Goal: Information Seeking & Learning: Learn about a topic

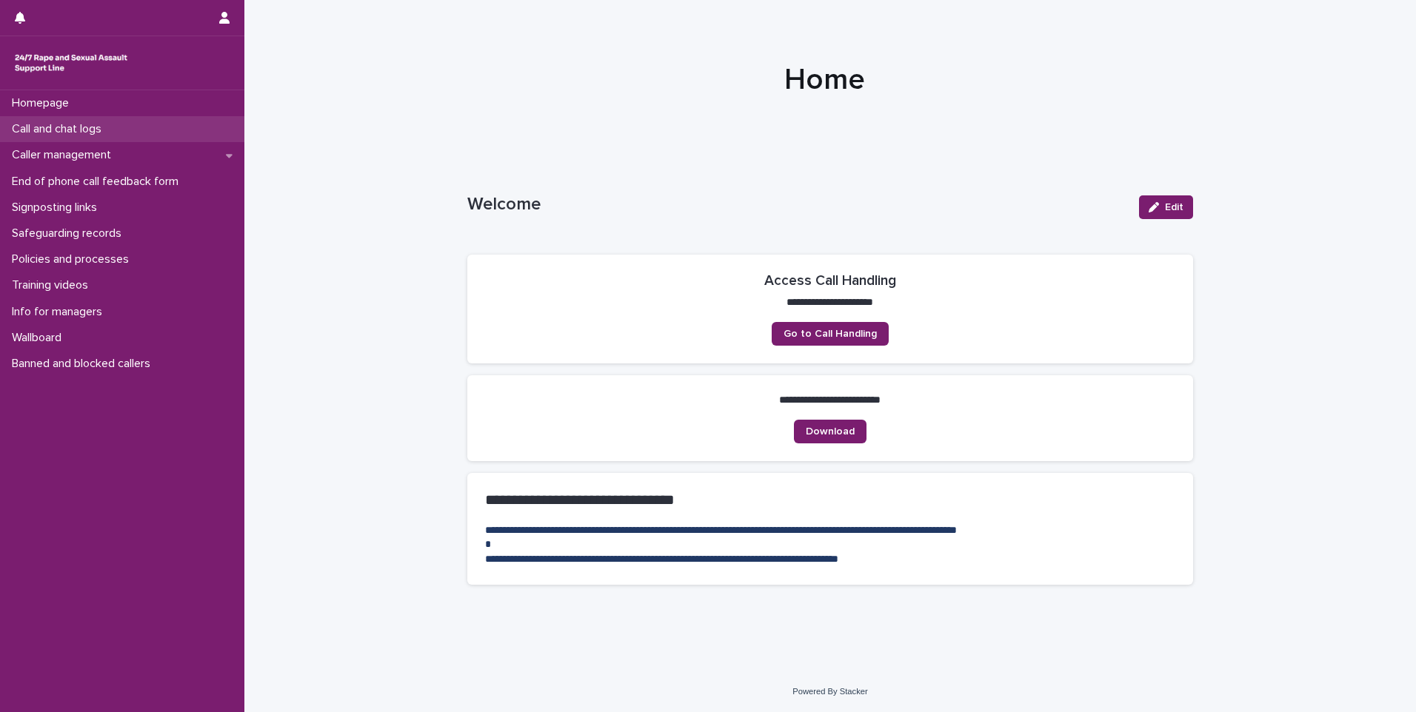
click at [116, 133] on div "Call and chat logs" at bounding box center [122, 129] width 244 height 26
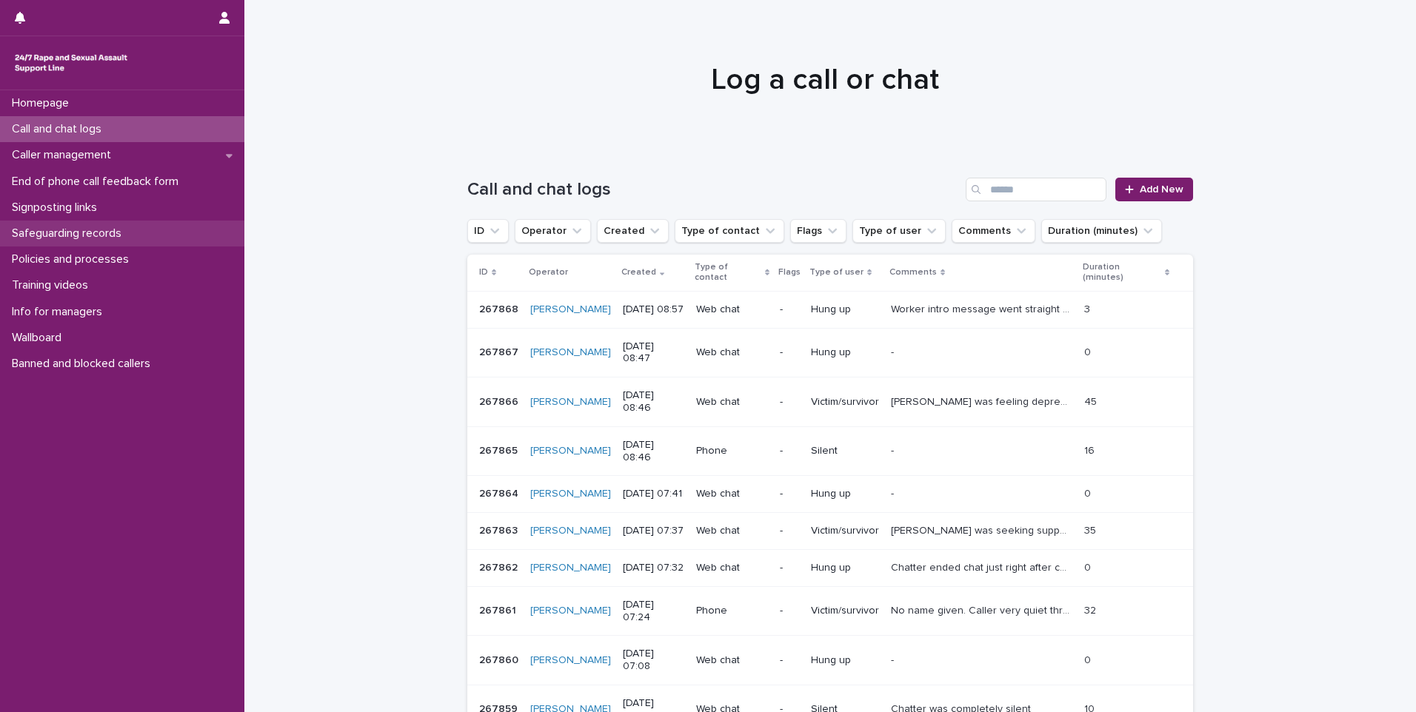
click at [113, 227] on p "Safeguarding records" at bounding box center [69, 234] width 127 height 14
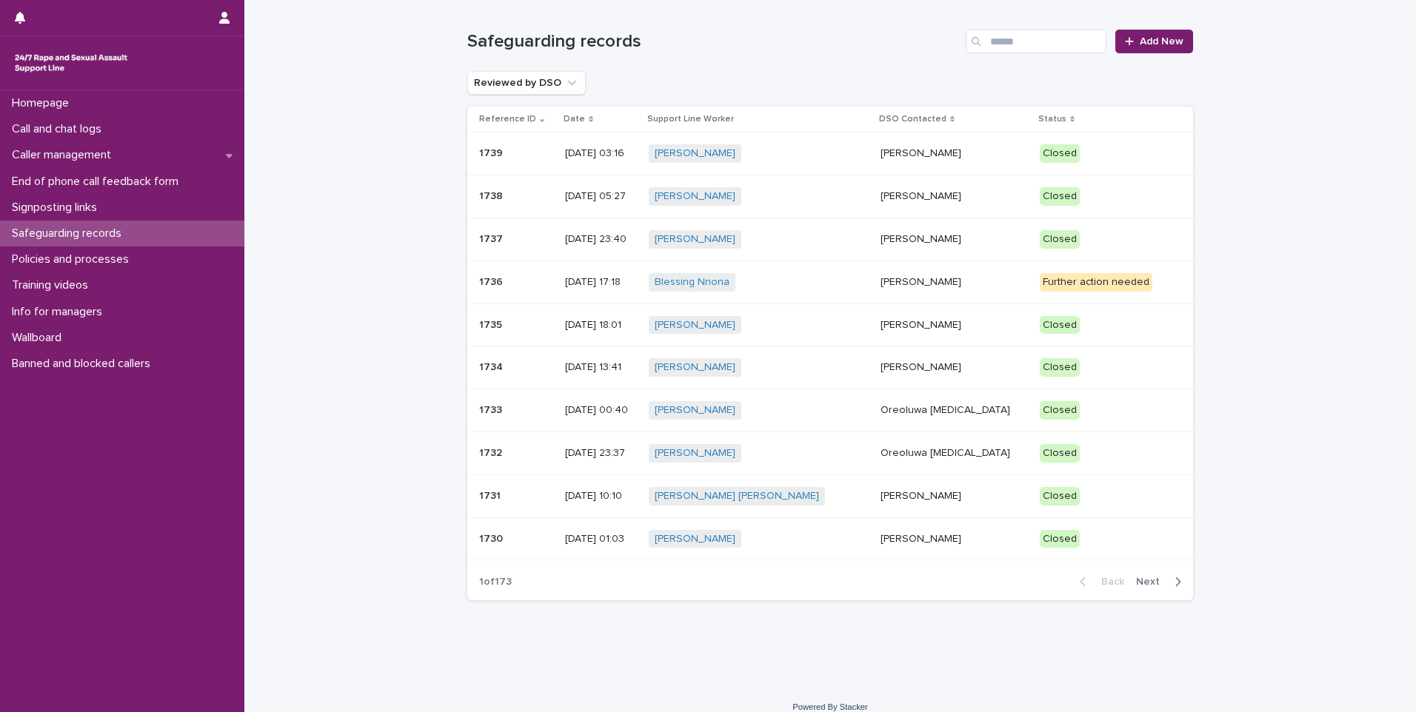
click at [831, 276] on div "Blessing Nnona + 0" at bounding box center [759, 282] width 220 height 19
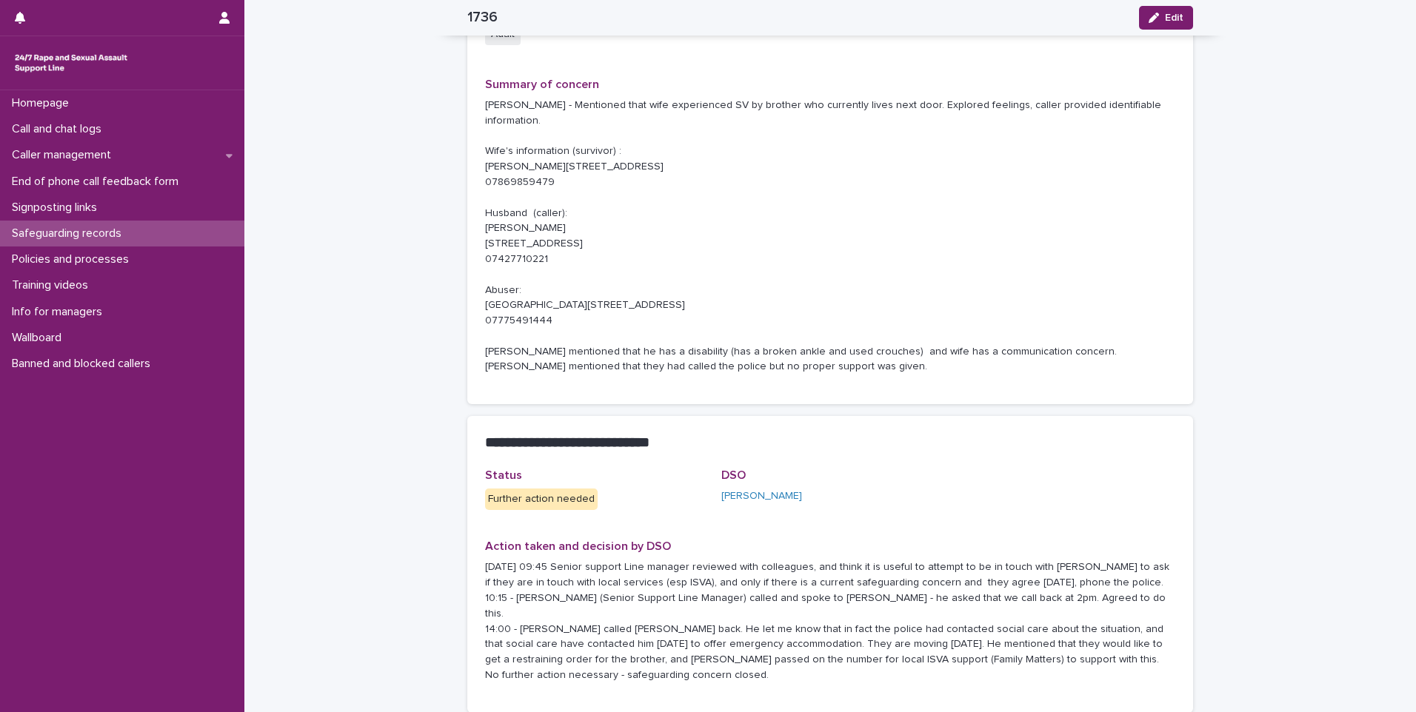
scroll to position [425, 0]
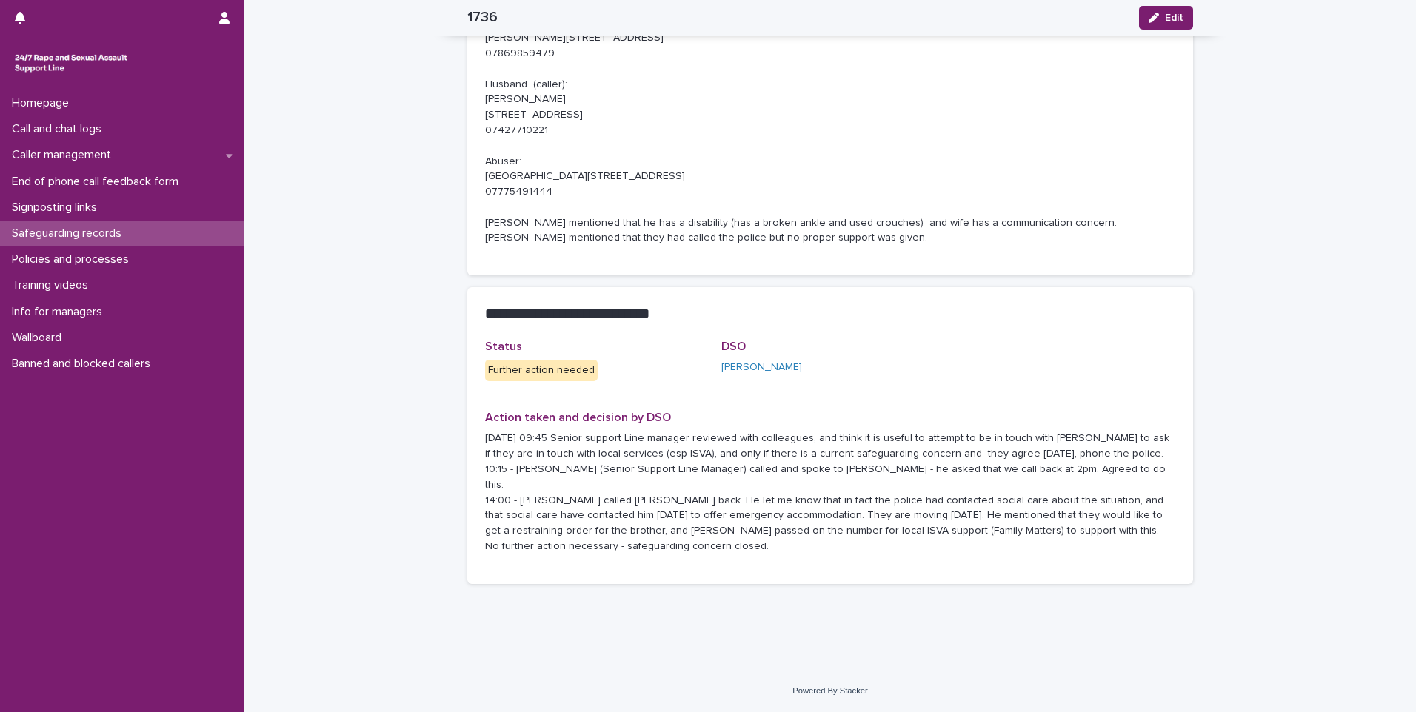
click at [98, 223] on div "Safeguarding records" at bounding box center [122, 234] width 244 height 26
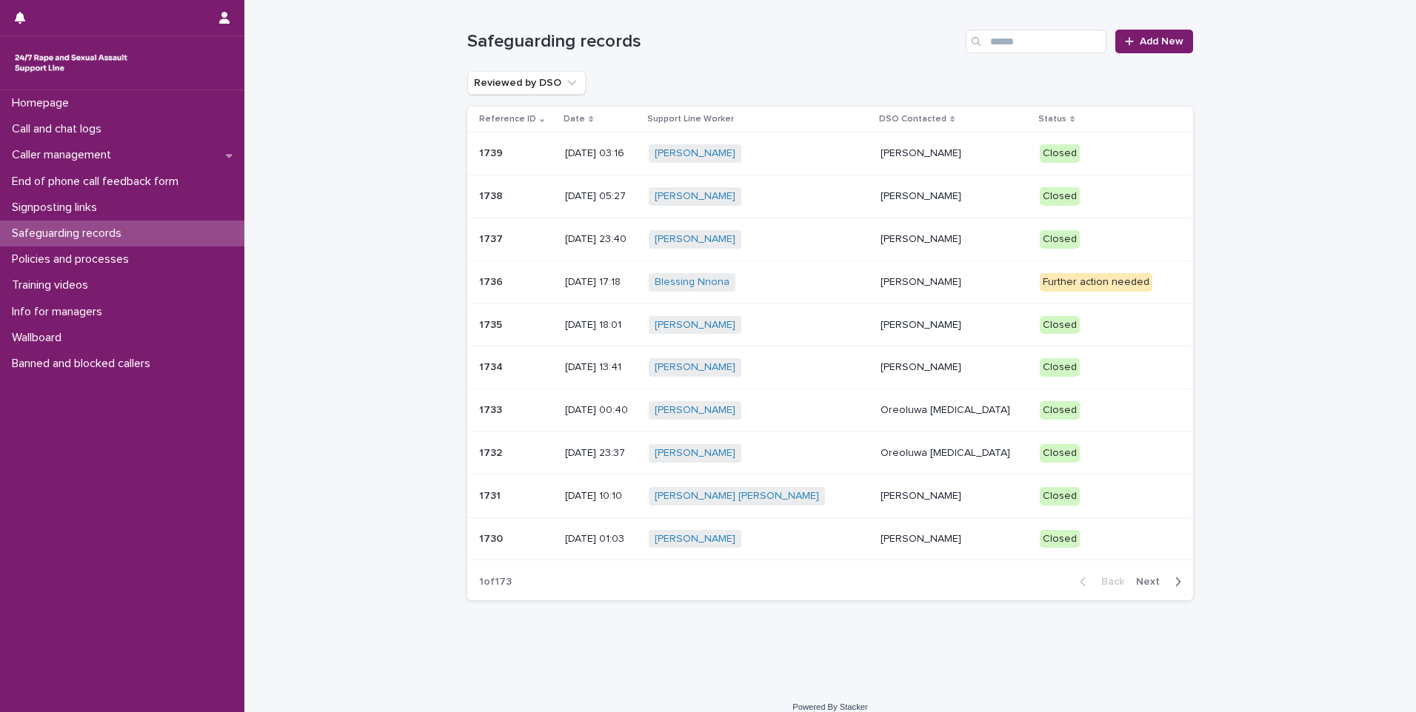
click at [960, 154] on p "[PERSON_NAME]" at bounding box center [954, 153] width 147 height 13
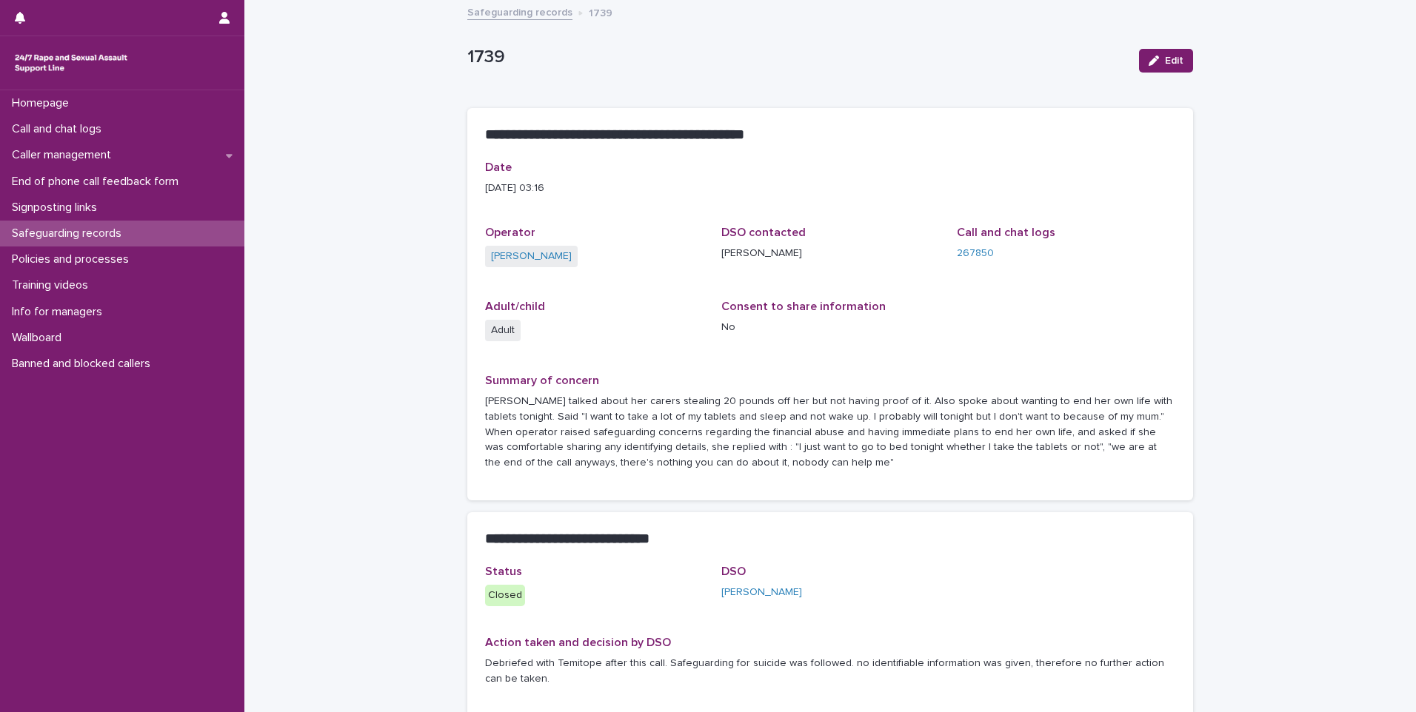
scroll to position [74, 0]
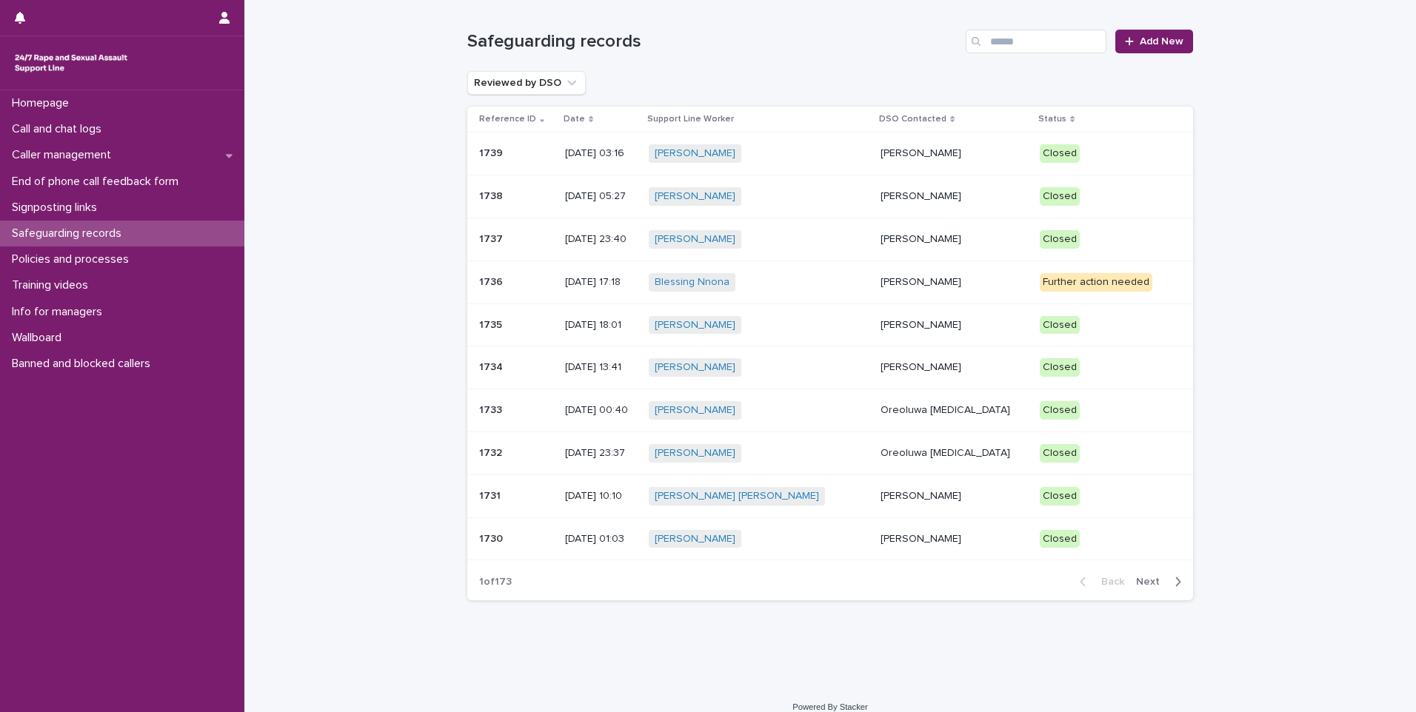
click at [829, 197] on div "[PERSON_NAME] + 0" at bounding box center [759, 196] width 220 height 19
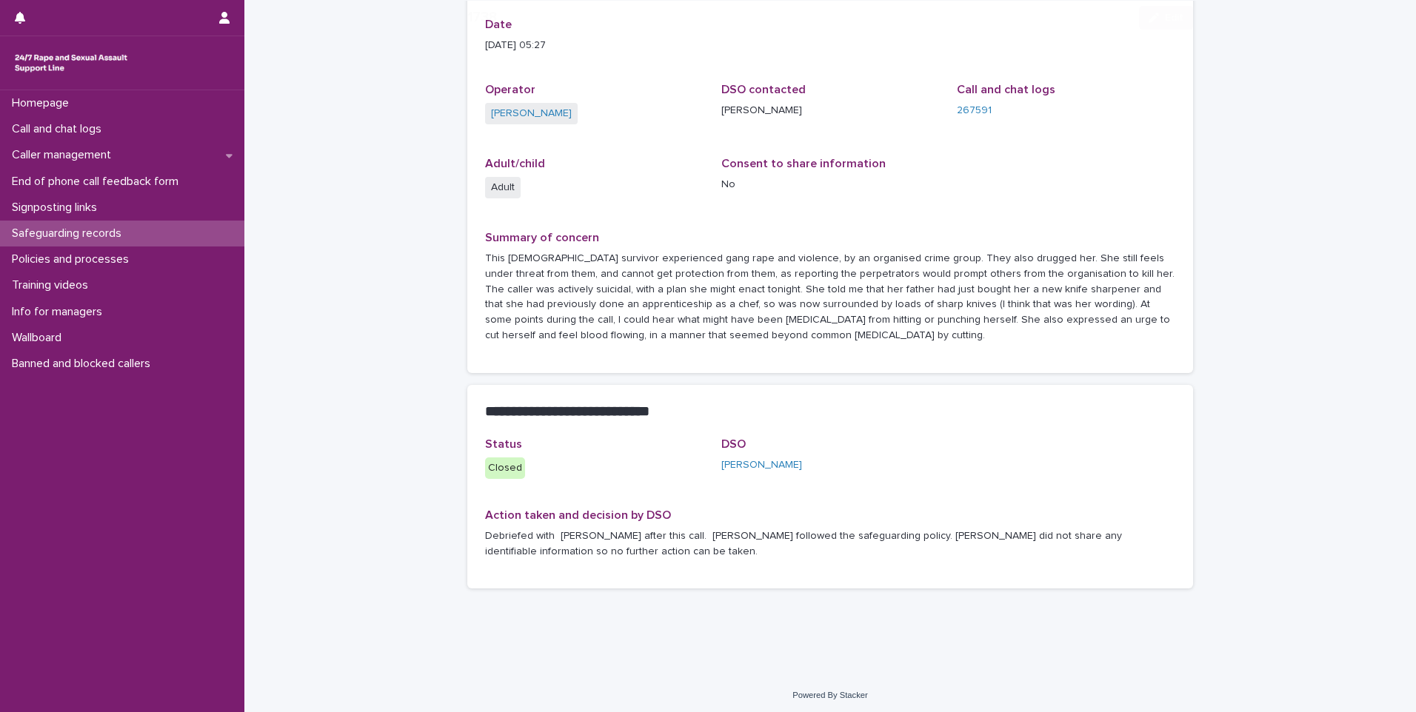
scroll to position [147, 0]
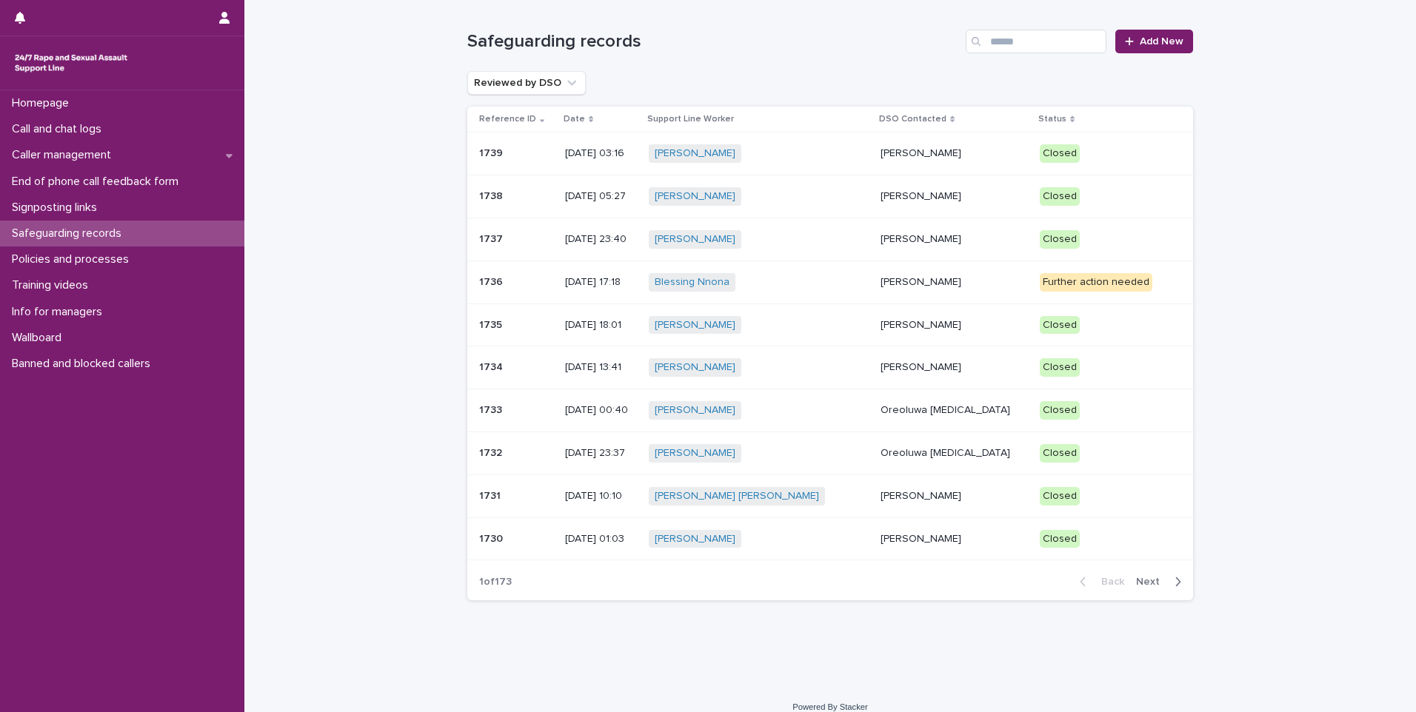
click at [931, 326] on p "[PERSON_NAME]" at bounding box center [954, 325] width 147 height 13
click at [855, 459] on div "[PERSON_NAME] + 0" at bounding box center [759, 453] width 220 height 19
click at [906, 538] on p "[PERSON_NAME]" at bounding box center [954, 539] width 147 height 13
click at [1144, 581] on span "Next" at bounding box center [1152, 582] width 33 height 10
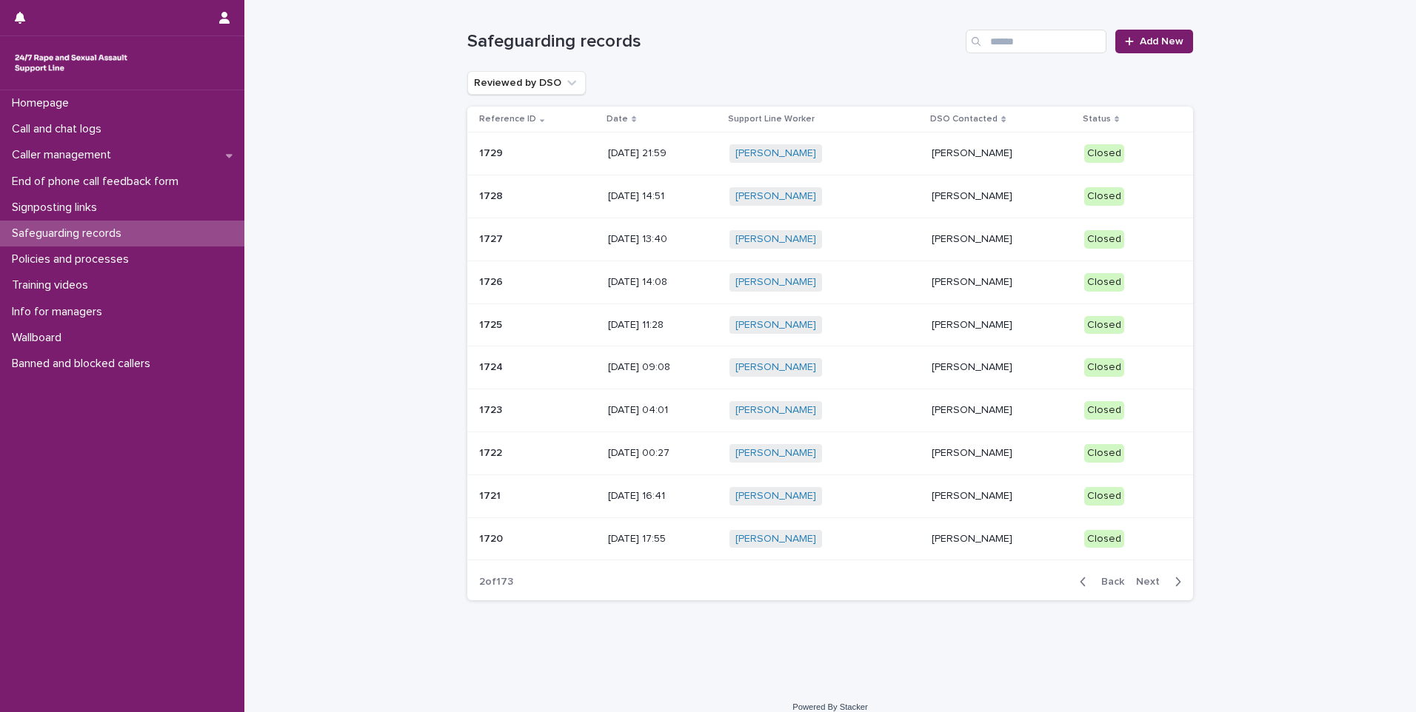
click at [920, 150] on div "[PERSON_NAME] + 0" at bounding box center [825, 153] width 190 height 19
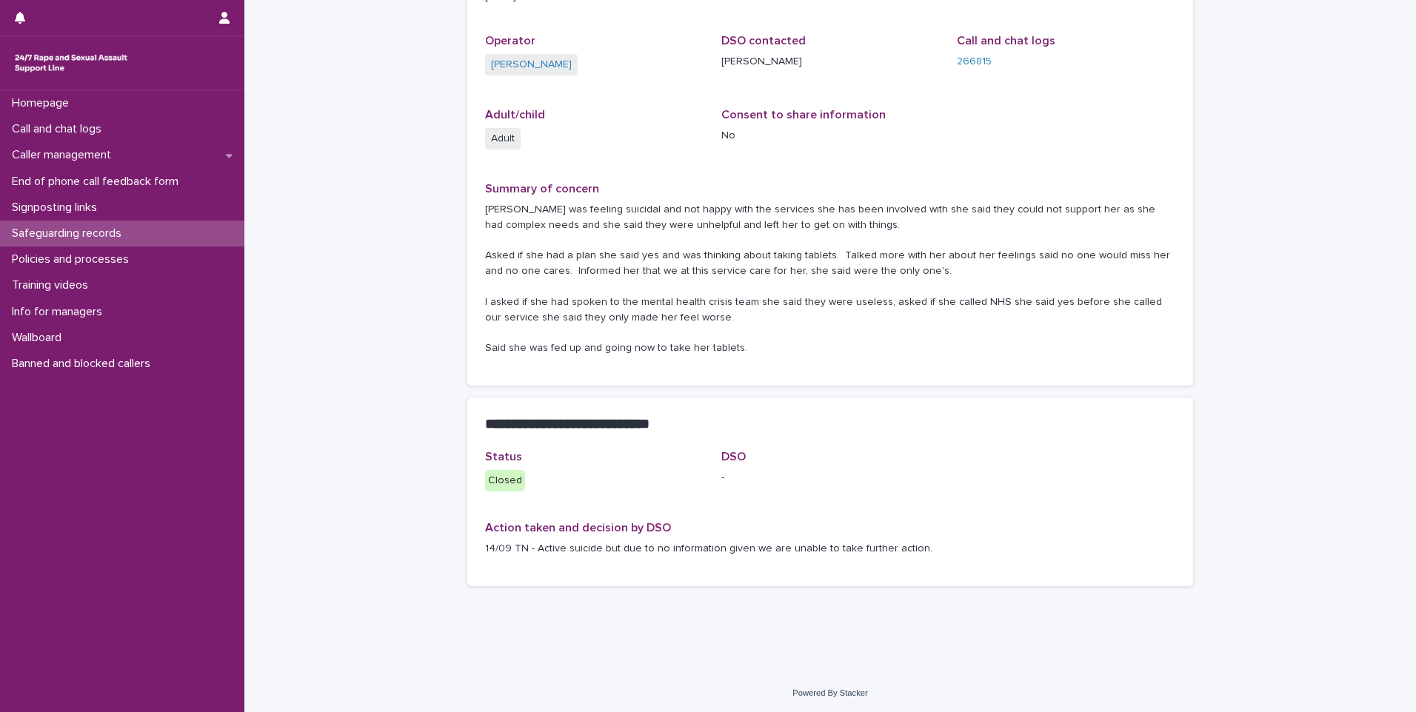
scroll to position [194, 0]
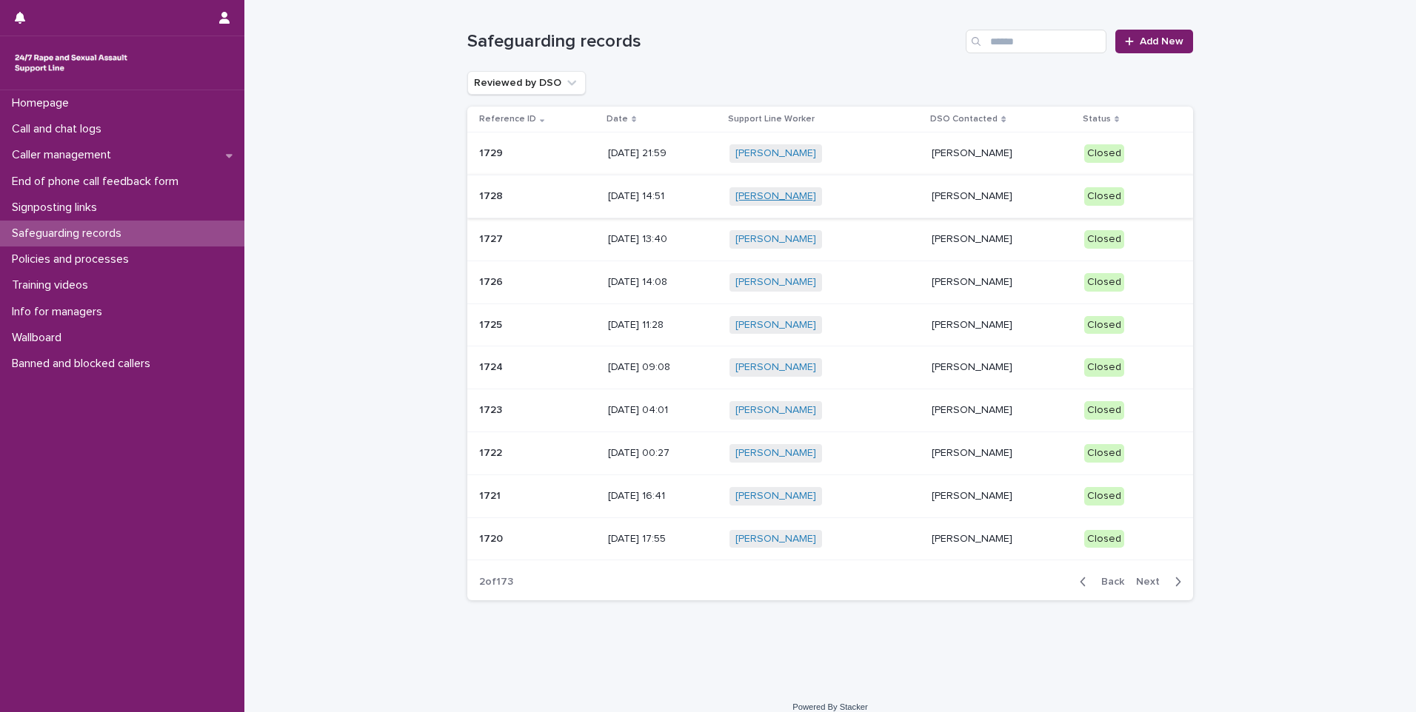
click at [816, 201] on link "[PERSON_NAME]" at bounding box center [775, 196] width 81 height 13
click at [955, 193] on p "[PERSON_NAME]" at bounding box center [1002, 196] width 141 height 13
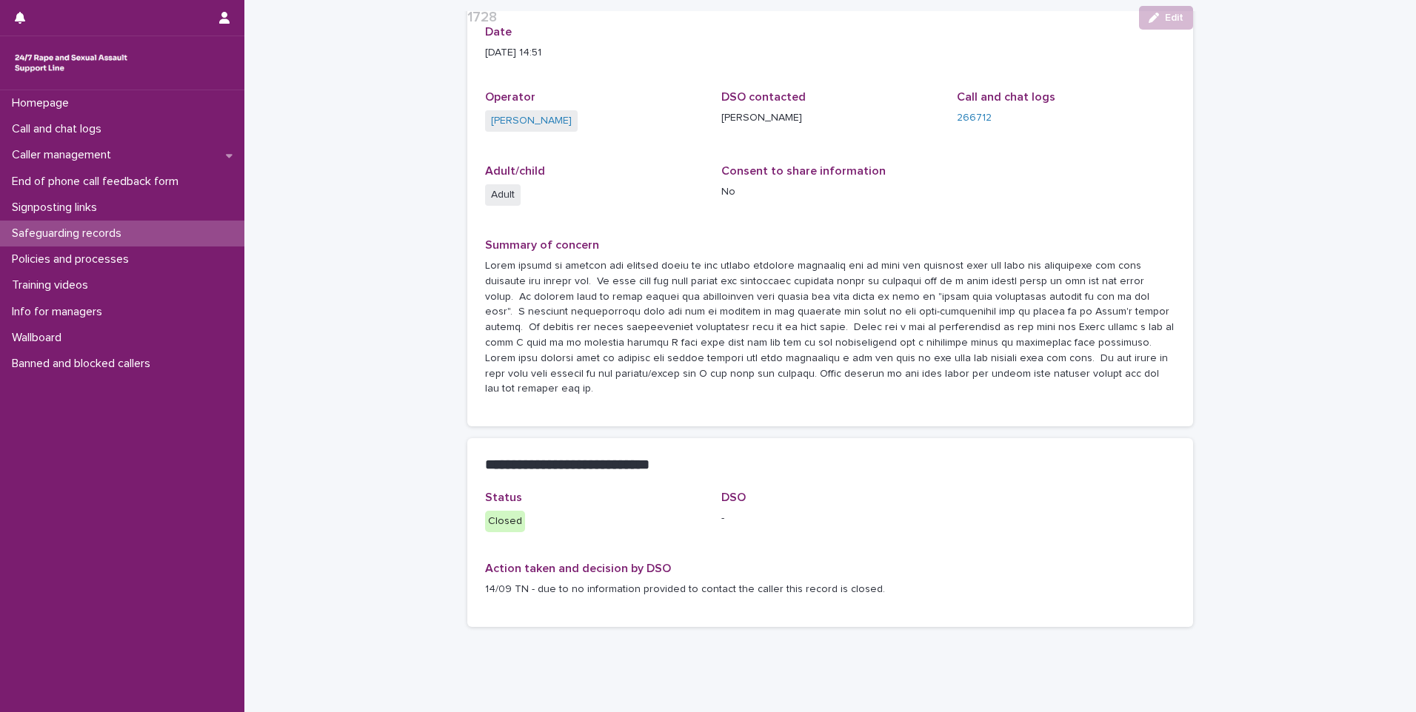
scroll to position [148, 0]
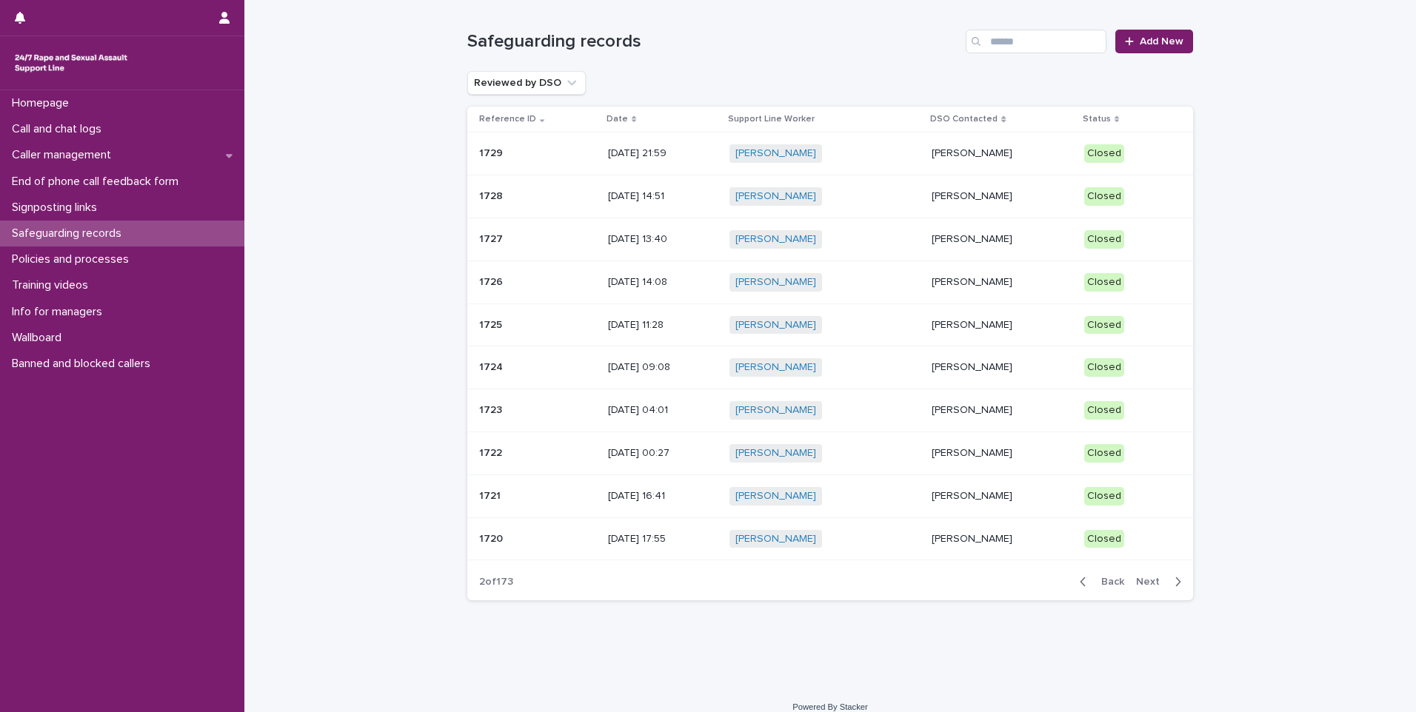
click at [918, 234] on div "[PERSON_NAME] + 0" at bounding box center [825, 239] width 190 height 19
click at [998, 294] on div "[PERSON_NAME]" at bounding box center [1002, 282] width 141 height 24
click at [920, 330] on div "[PERSON_NAME] + 0" at bounding box center [825, 325] width 190 height 19
click at [904, 404] on div "[PERSON_NAME] + 0" at bounding box center [825, 410] width 190 height 19
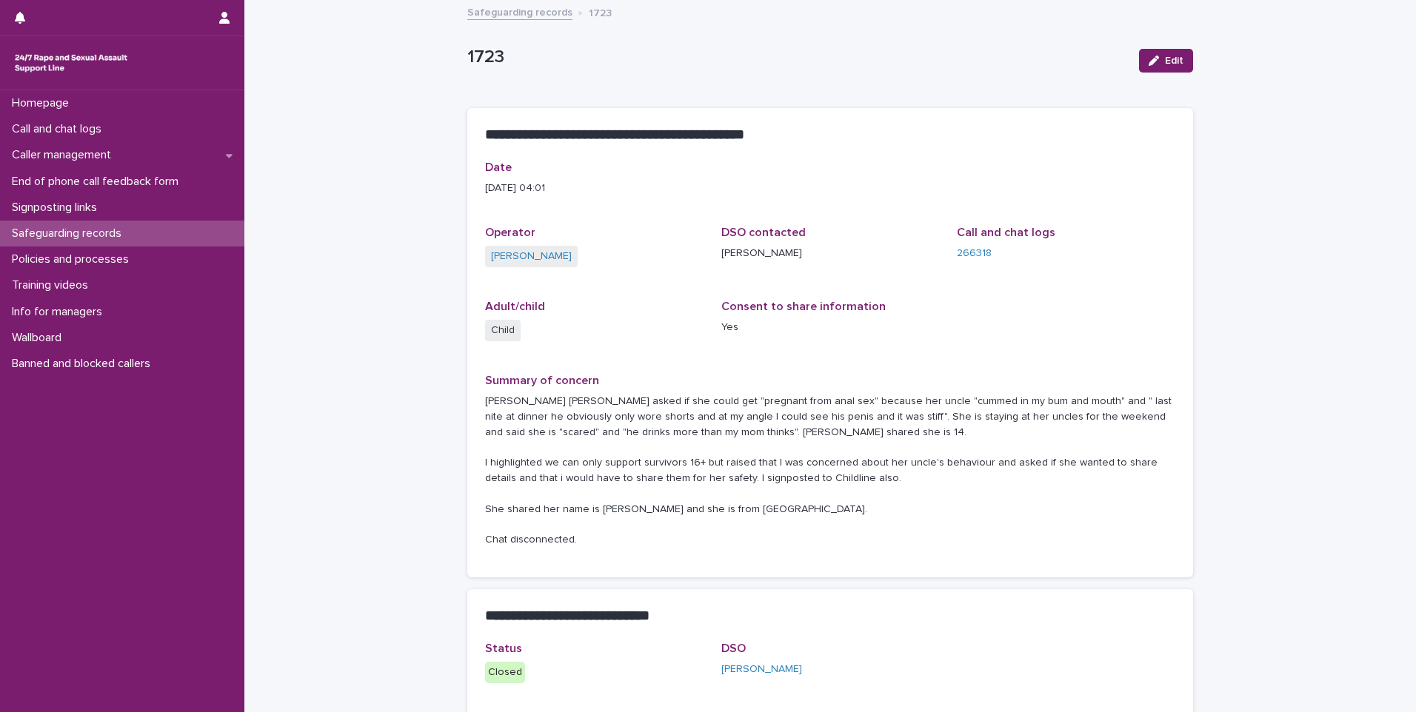
scroll to position [210, 0]
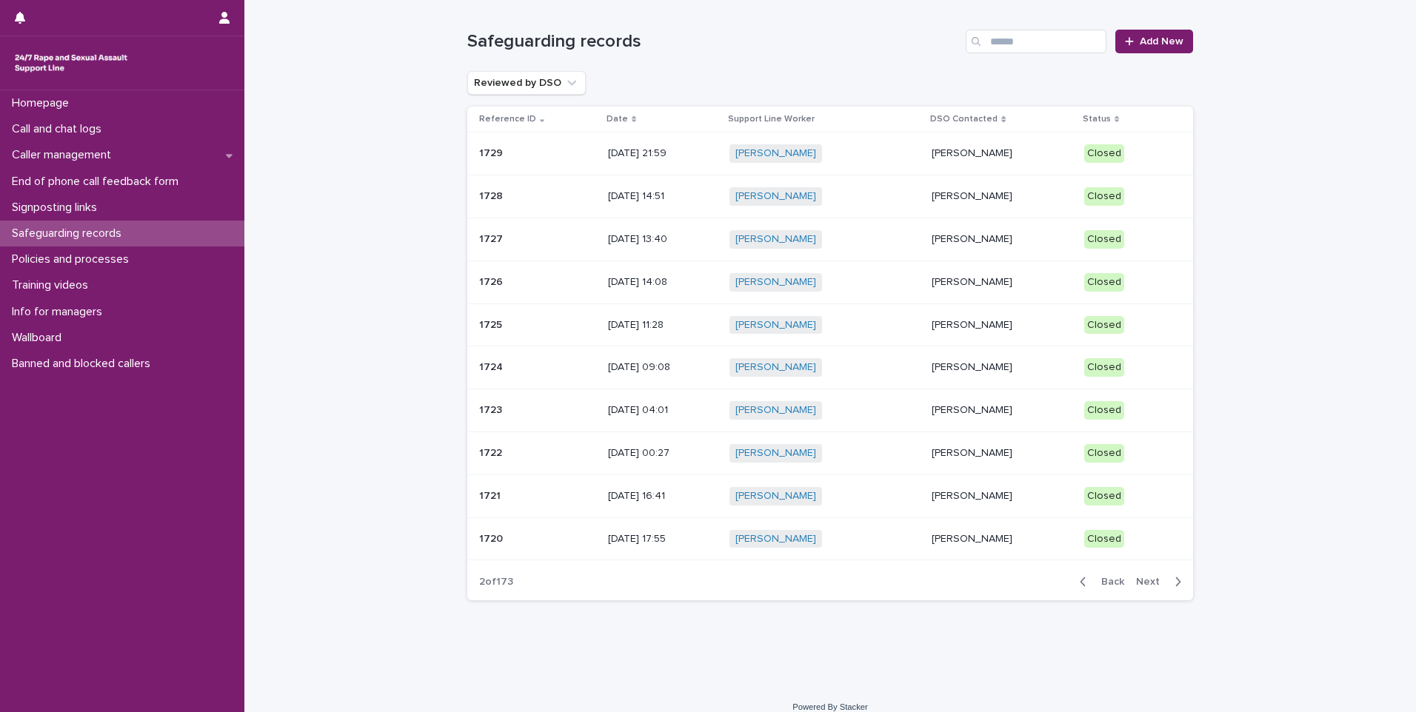
click at [842, 500] on div "[PERSON_NAME] + 0" at bounding box center [825, 496] width 190 height 19
click at [907, 538] on div "[PERSON_NAME] + 0" at bounding box center [825, 539] width 190 height 19
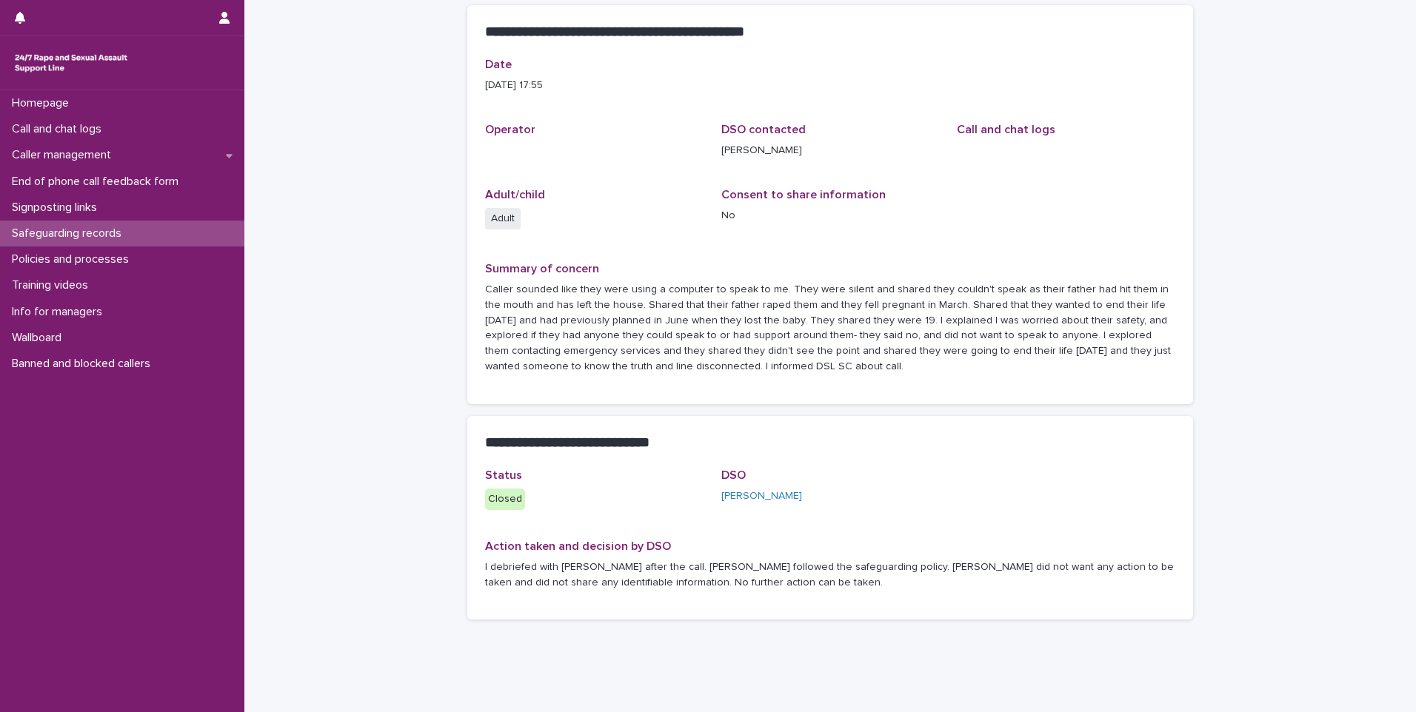
scroll to position [143, 0]
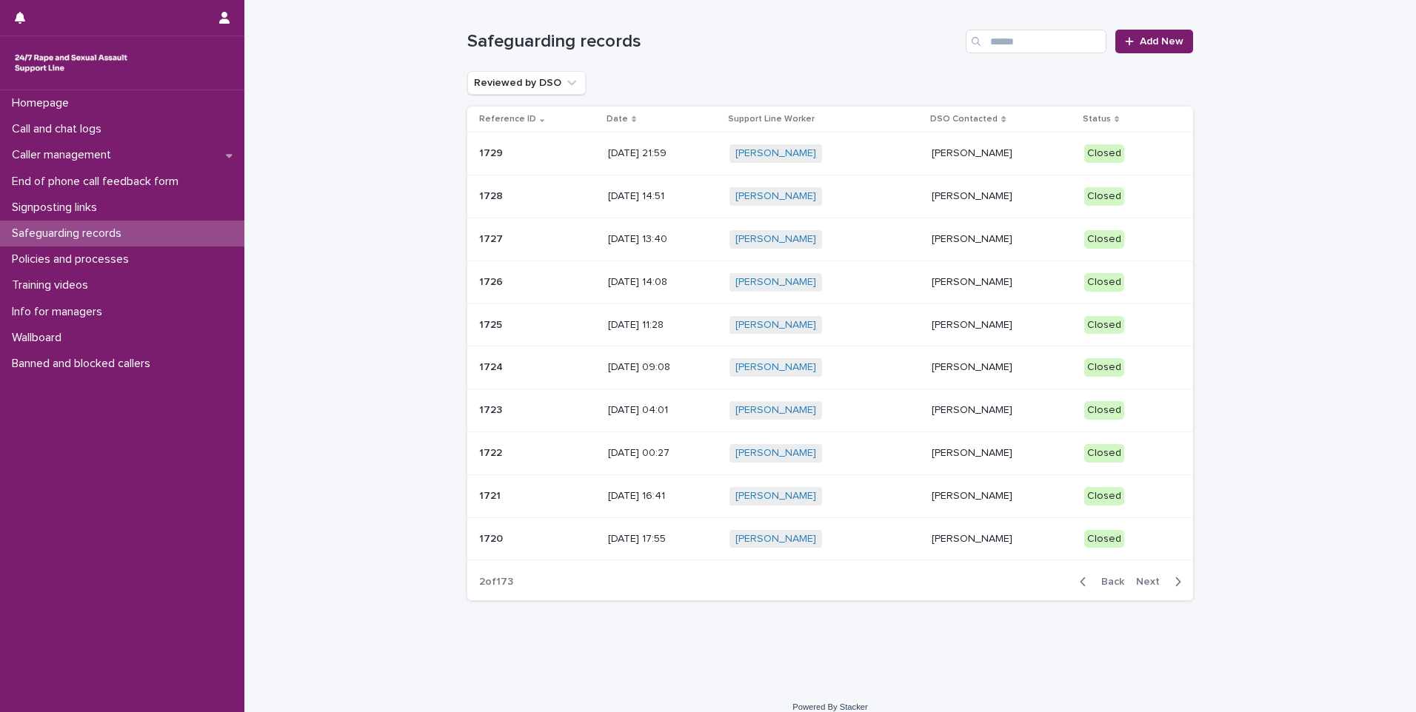
click at [1164, 588] on button "Next" at bounding box center [1161, 581] width 63 height 13
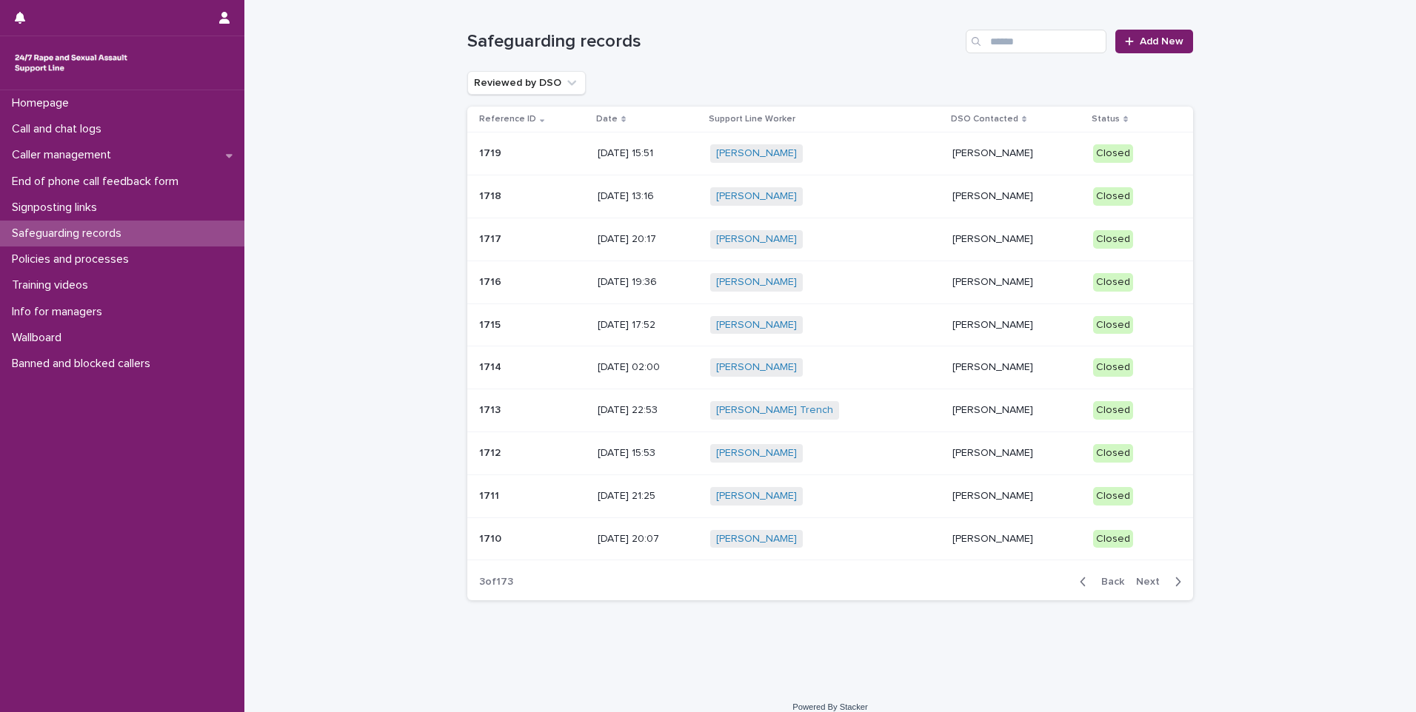
click at [952, 162] on div "[PERSON_NAME]" at bounding box center [1016, 153] width 129 height 24
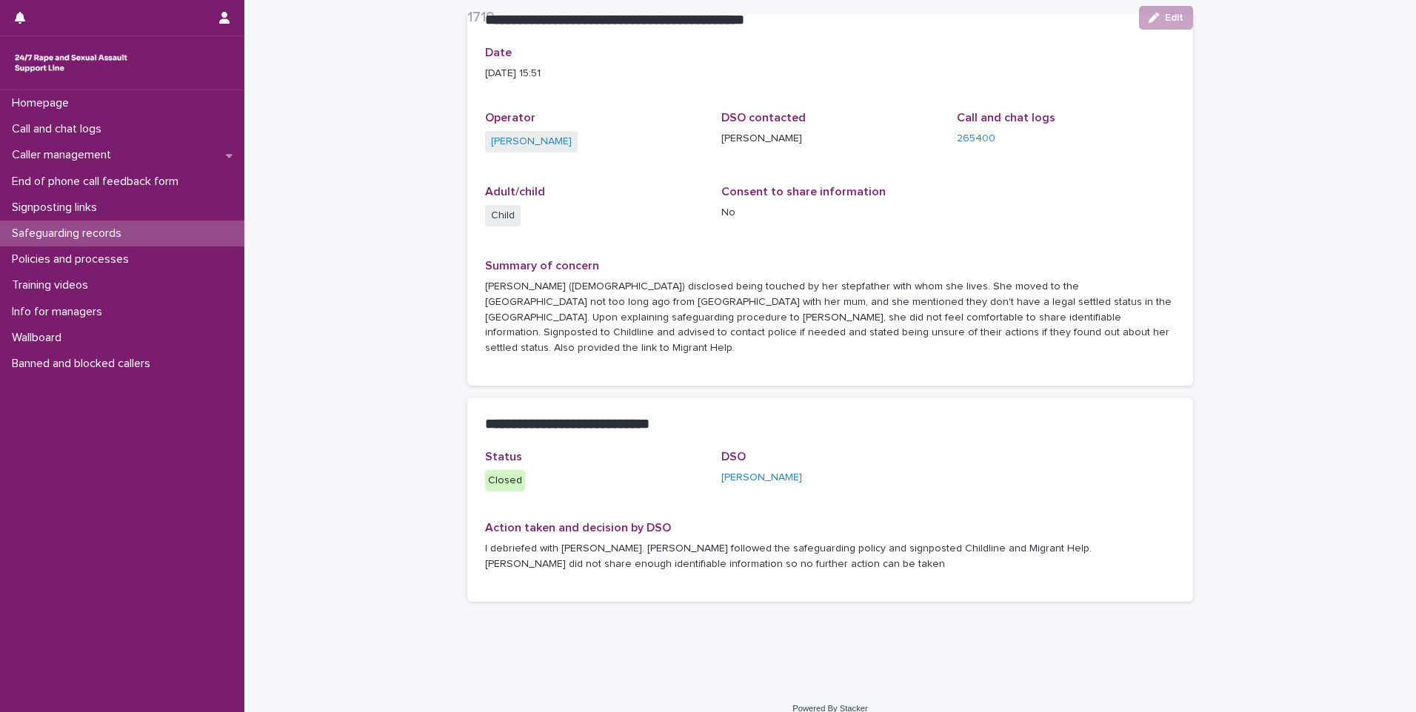
scroll to position [117, 0]
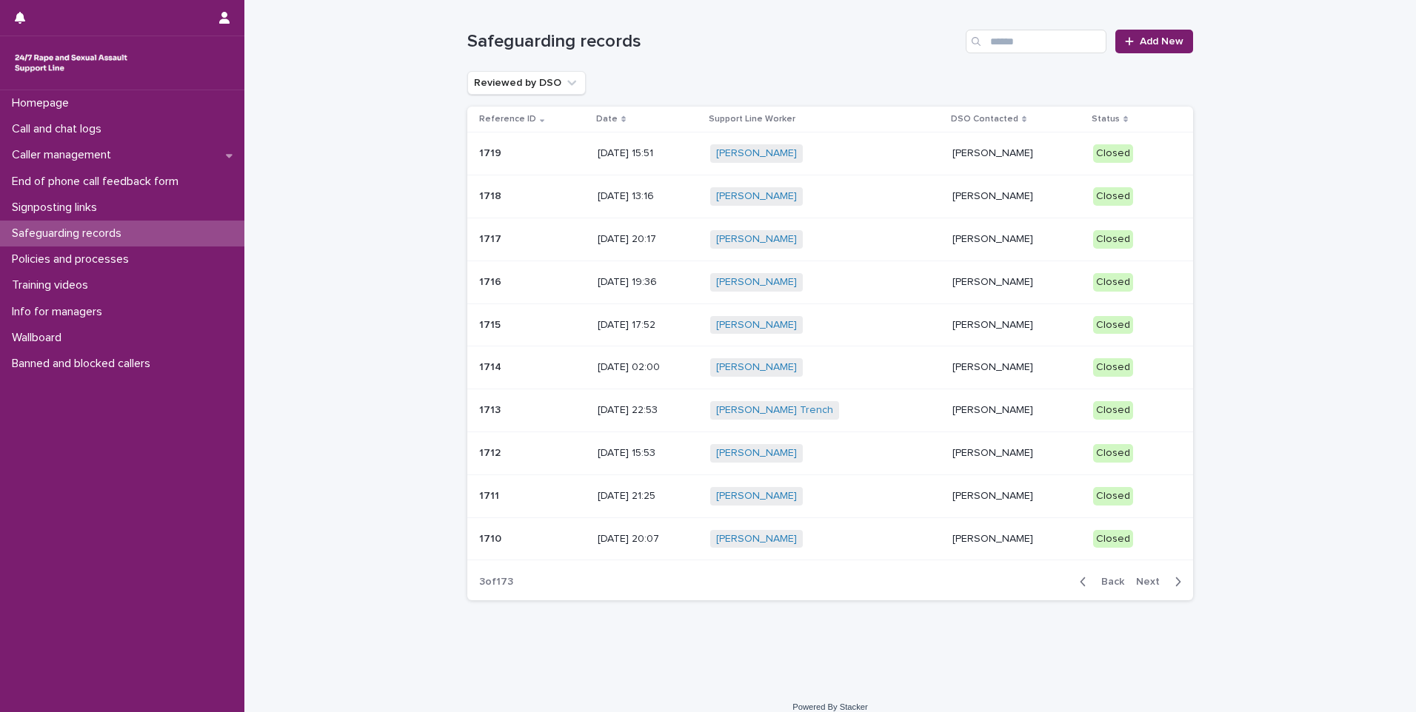
click at [1044, 206] on div "[PERSON_NAME]" at bounding box center [1016, 196] width 129 height 24
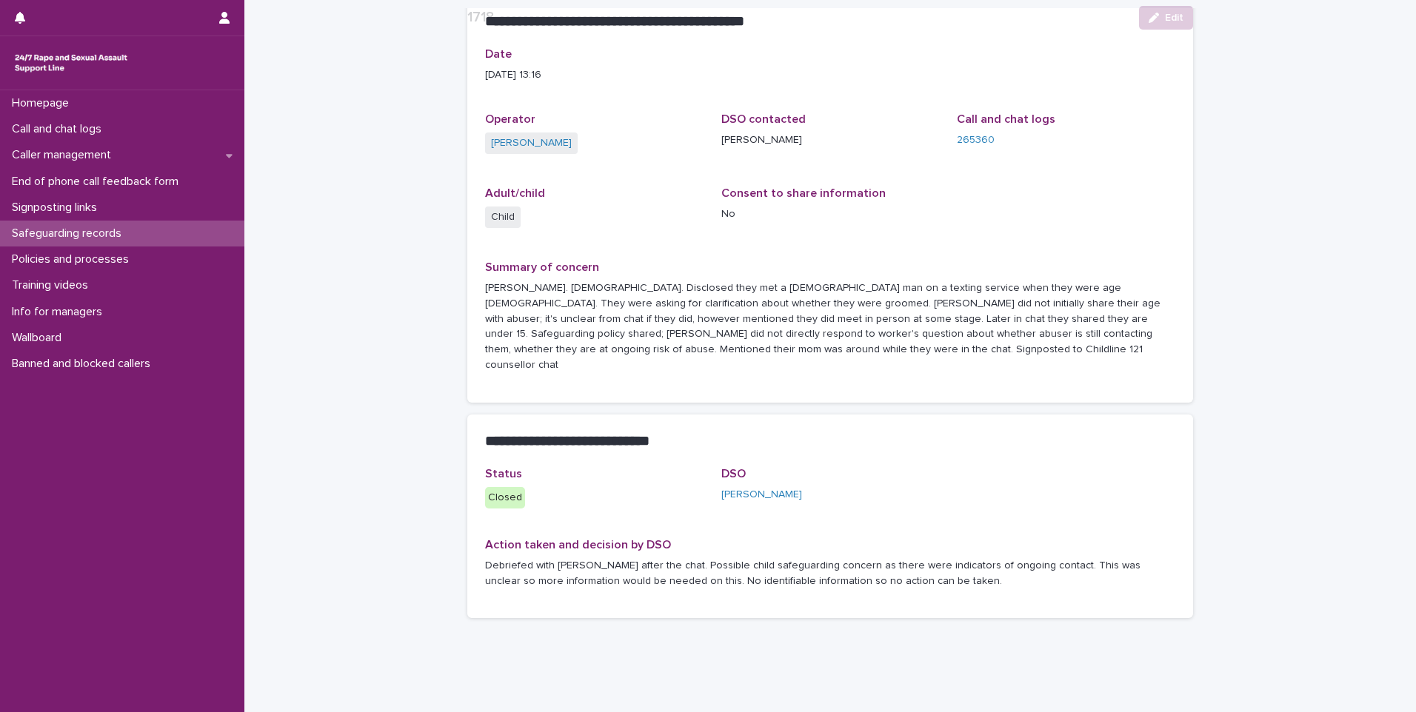
scroll to position [133, 0]
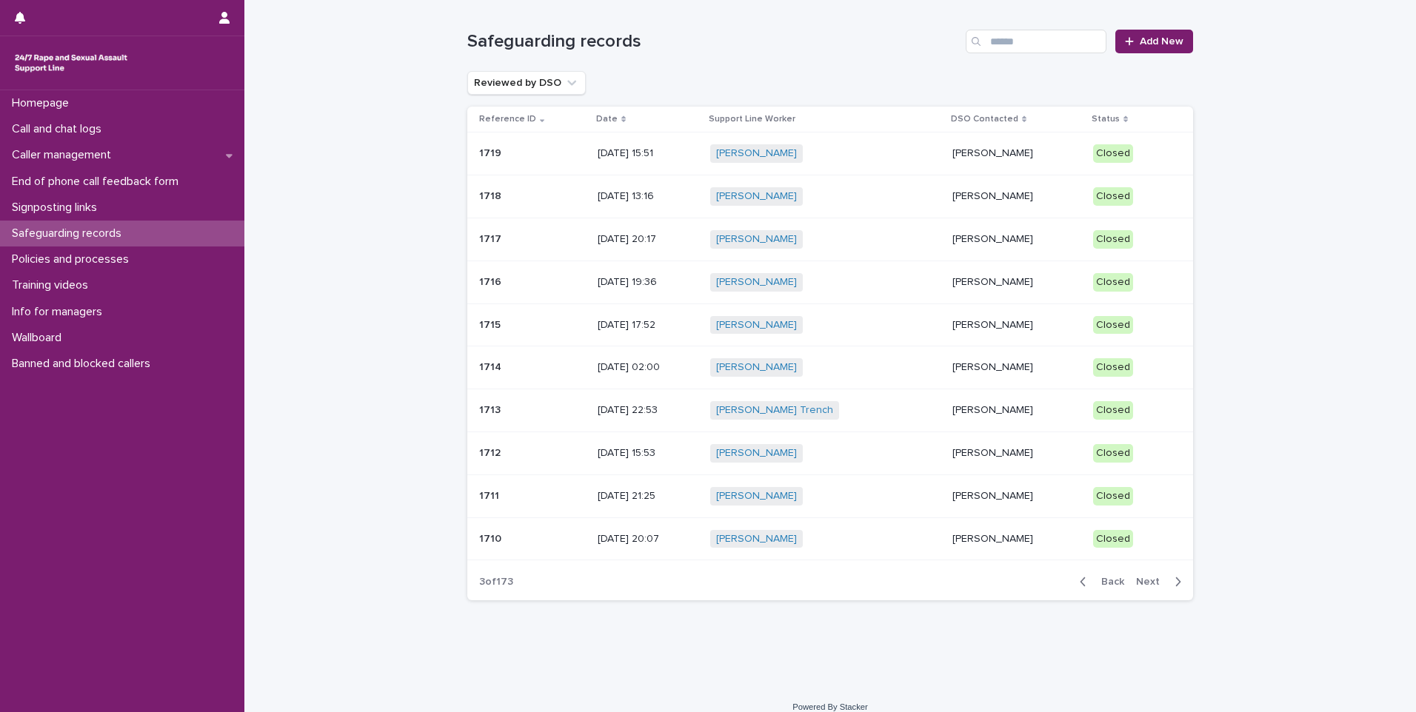
click at [955, 335] on div "[PERSON_NAME]" at bounding box center [1016, 325] width 129 height 24
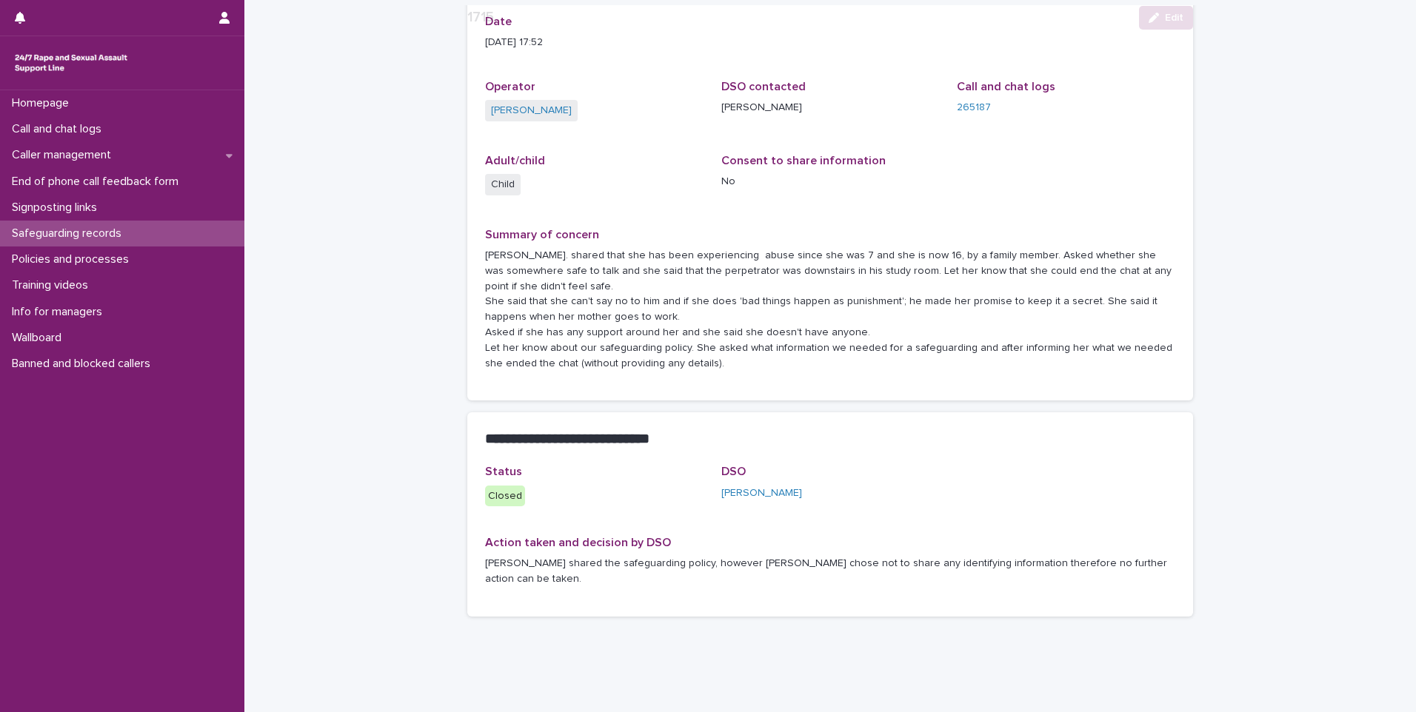
scroll to position [147, 0]
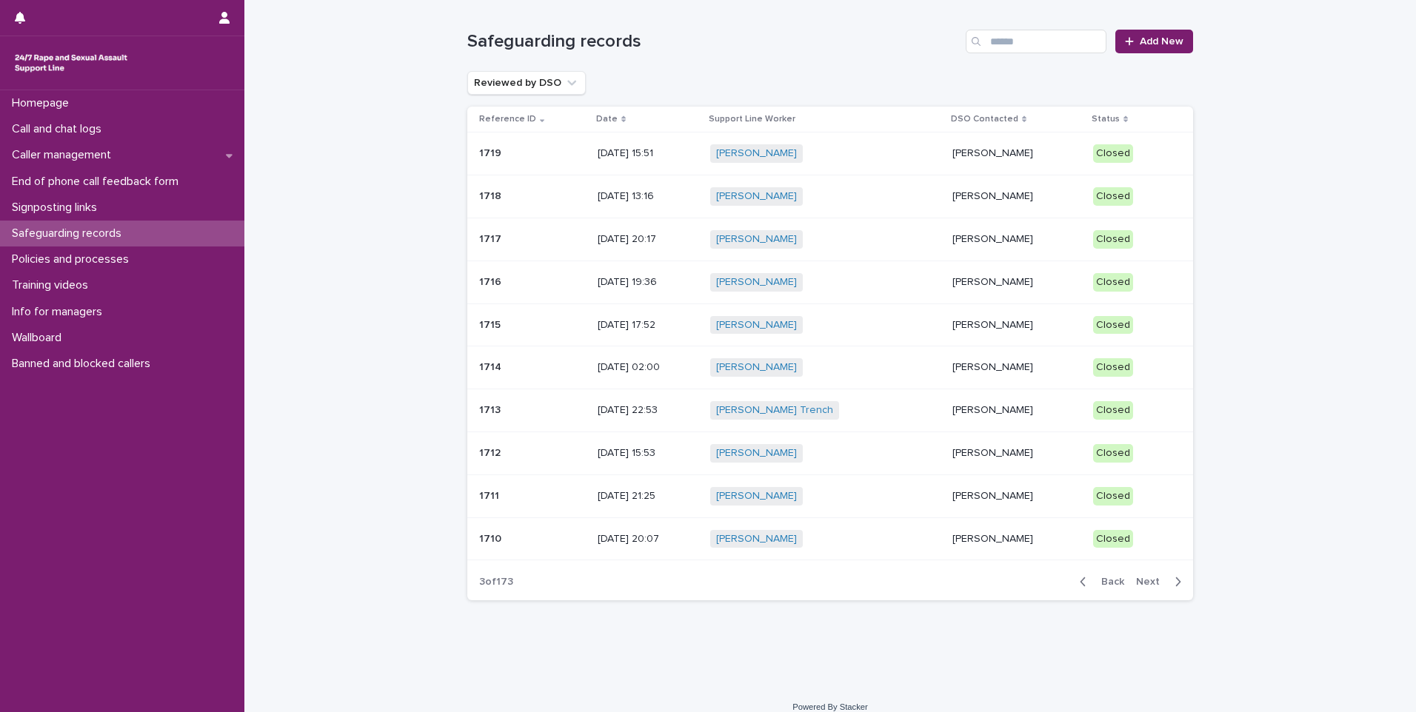
click at [872, 420] on div "[PERSON_NAME] Trench + 0" at bounding box center [825, 410] width 230 height 30
click at [952, 487] on div "[PERSON_NAME]" at bounding box center [1016, 495] width 129 height 16
click at [952, 536] on p "[PERSON_NAME]" at bounding box center [1016, 539] width 129 height 13
click at [1141, 584] on span "Next" at bounding box center [1152, 582] width 33 height 10
click at [907, 155] on div "[PERSON_NAME] + 0" at bounding box center [825, 153] width 231 height 19
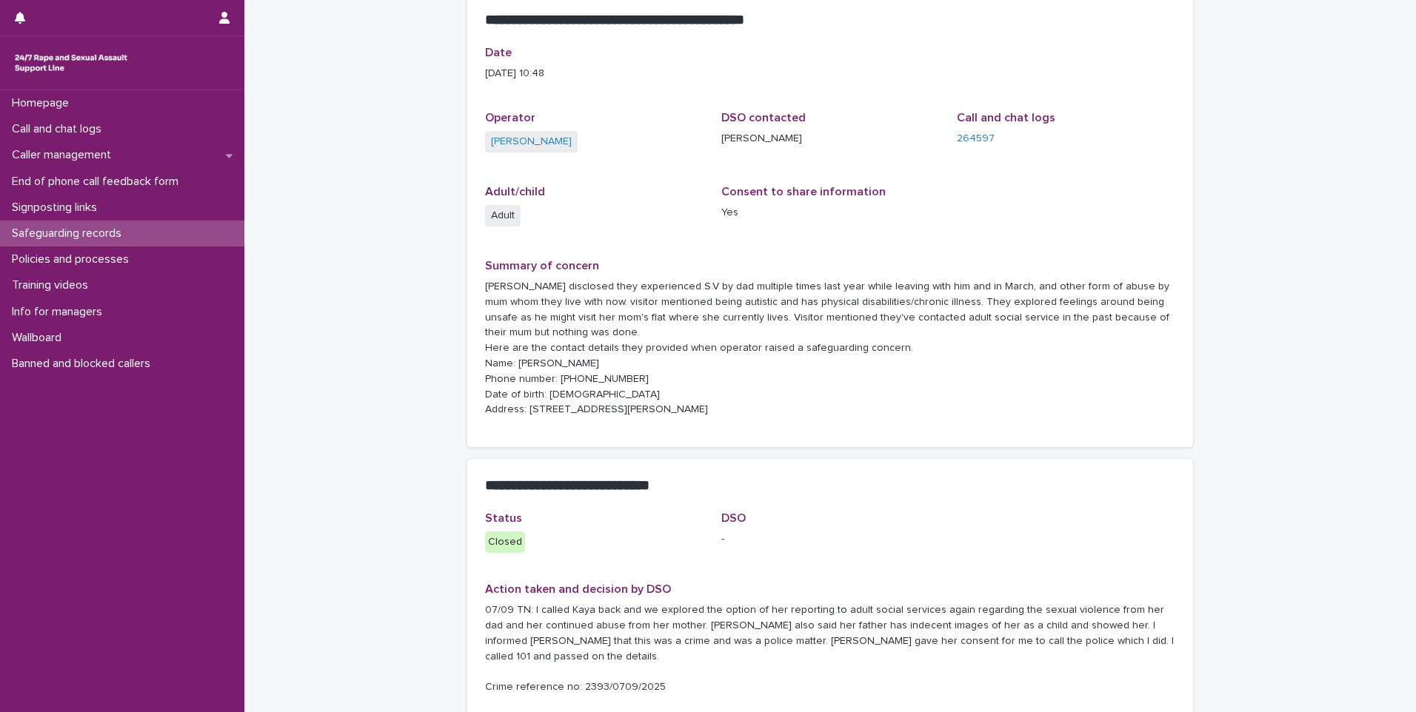
scroll to position [148, 0]
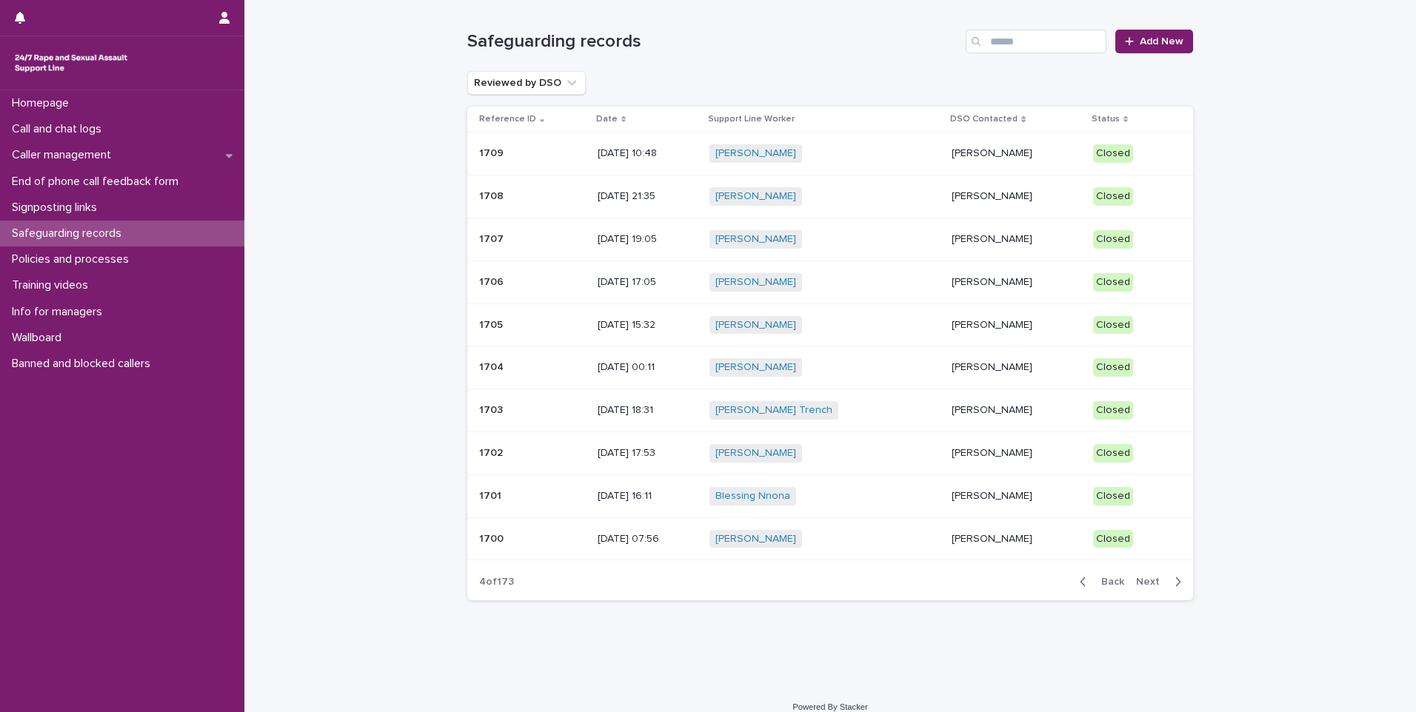
click at [946, 194] on td "[PERSON_NAME]" at bounding box center [1016, 197] width 141 height 43
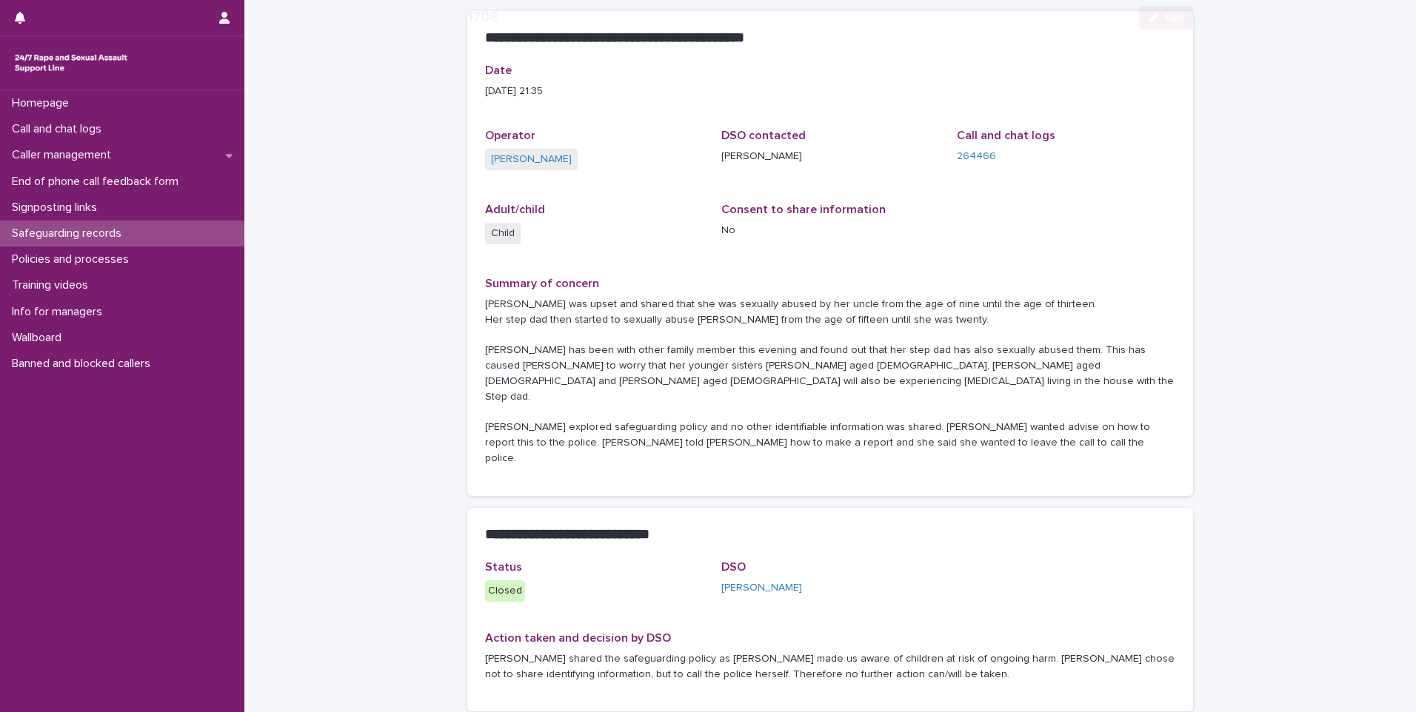
scroll to position [194, 0]
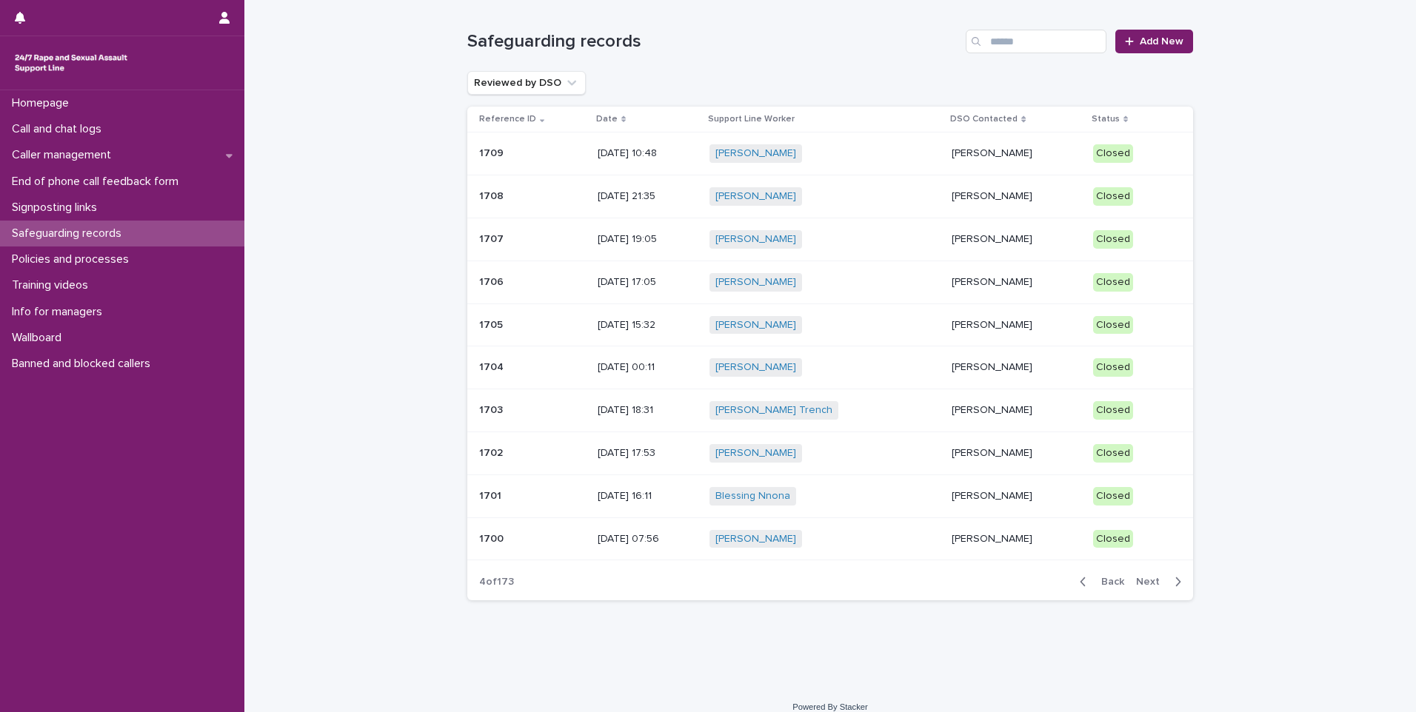
click at [860, 291] on div "[PERSON_NAME] + 0" at bounding box center [825, 282] width 231 height 19
click at [989, 491] on p "[PERSON_NAME]" at bounding box center [1016, 496] width 129 height 13
click at [999, 539] on p "[PERSON_NAME]" at bounding box center [1016, 539] width 129 height 13
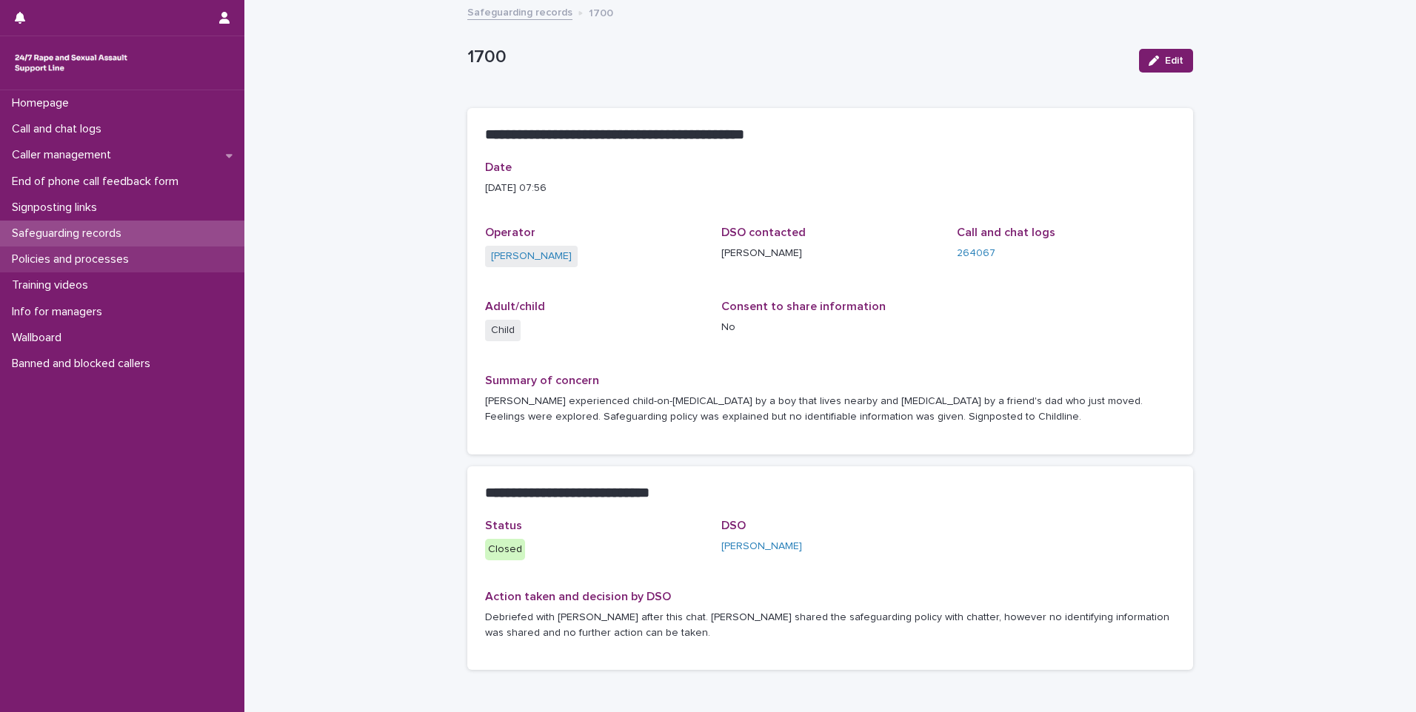
click at [107, 249] on div "Policies and processes" at bounding box center [122, 260] width 244 height 26
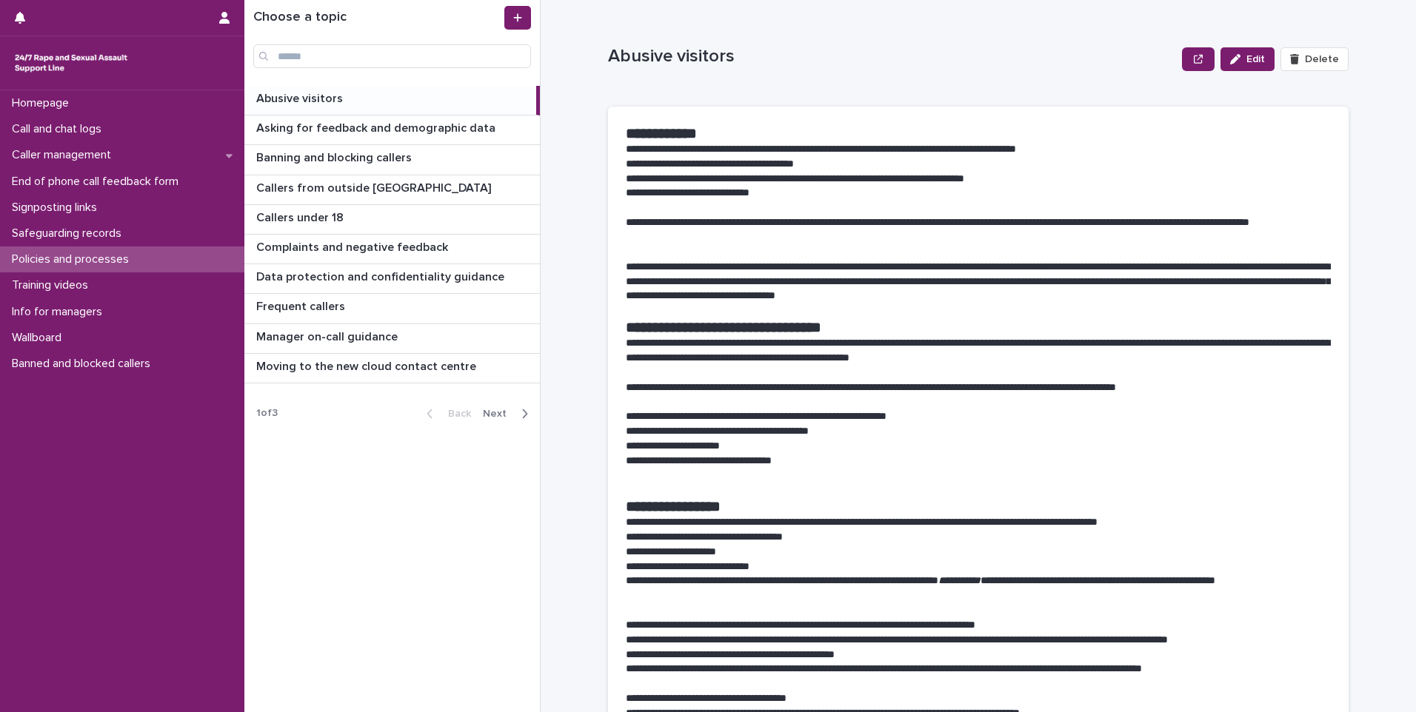
click at [501, 416] on span "Next" at bounding box center [499, 414] width 33 height 10
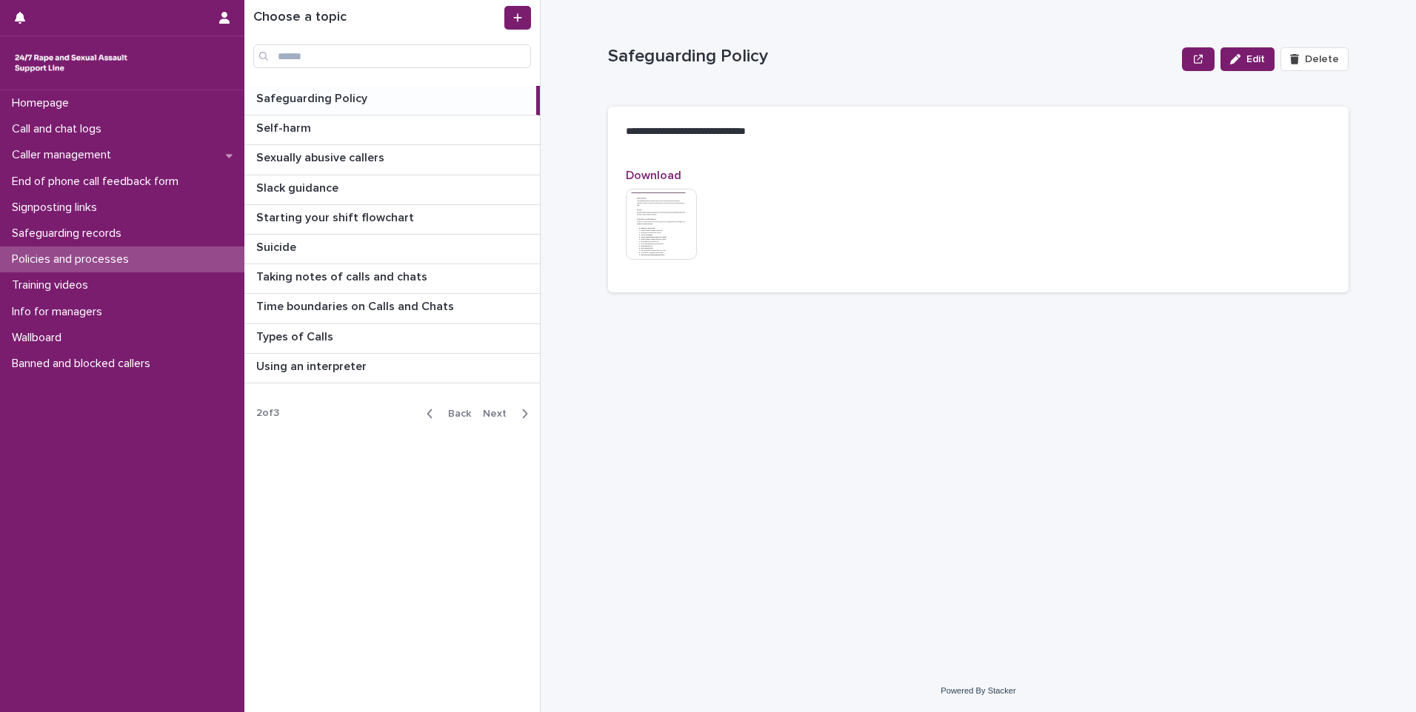
click at [353, 91] on p "Safeguarding Policy" at bounding box center [313, 97] width 114 height 17
click at [666, 206] on img at bounding box center [661, 224] width 71 height 71
